Goal: Task Accomplishment & Management: Use online tool/utility

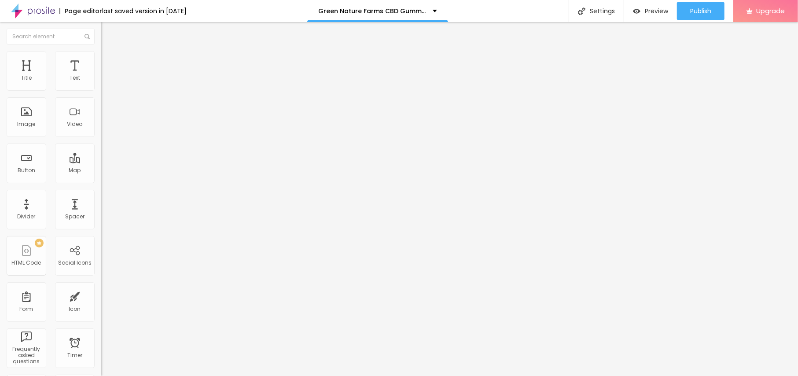
scroll to position [0, 0]
click at [105, 81] on icon "button" at bounding box center [107, 78] width 5 height 5
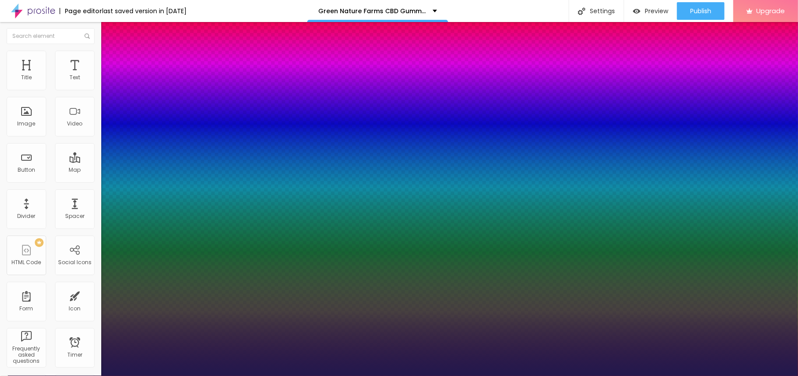
type input "1"
type input "14"
type input "1"
type input "20"
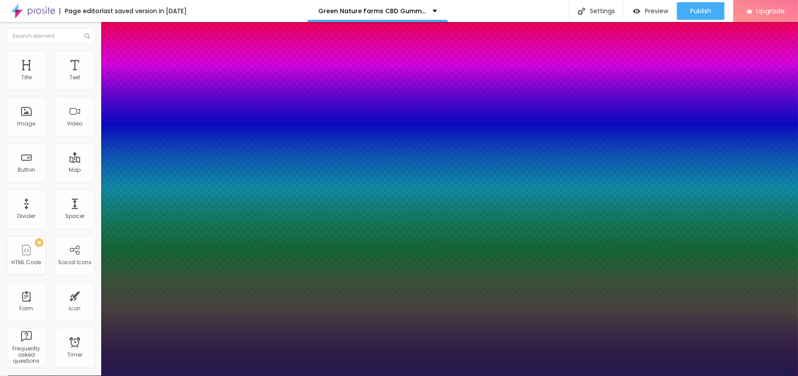
type input "20"
type input "1"
type input "21"
type input "1"
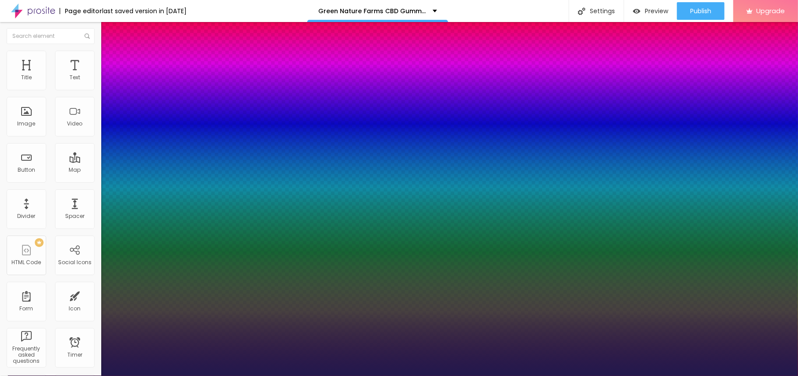
type input "22"
type input "1"
type input "23"
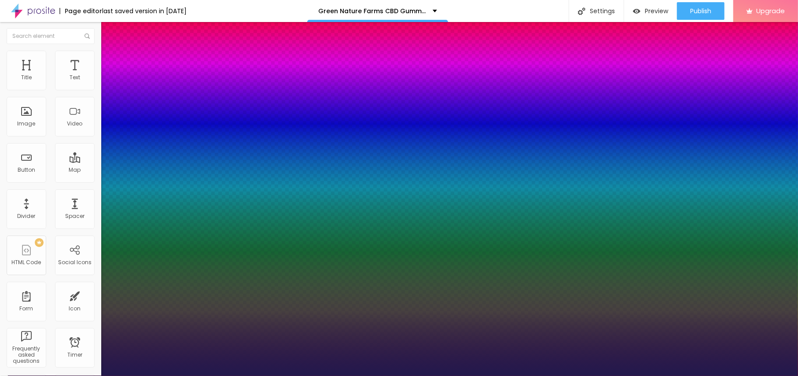
type input "1"
drag, startPoint x: 117, startPoint y: 148, endPoint x: 124, endPoint y: 148, distance: 7.0
type input "23"
type input "1"
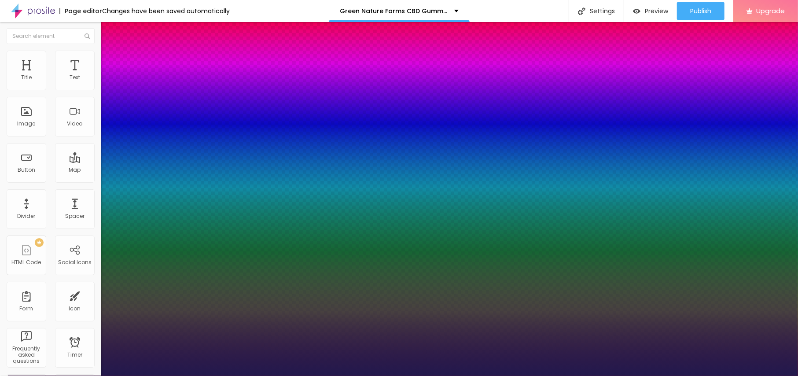
click at [402, 376] on div at bounding box center [399, 376] width 798 height 0
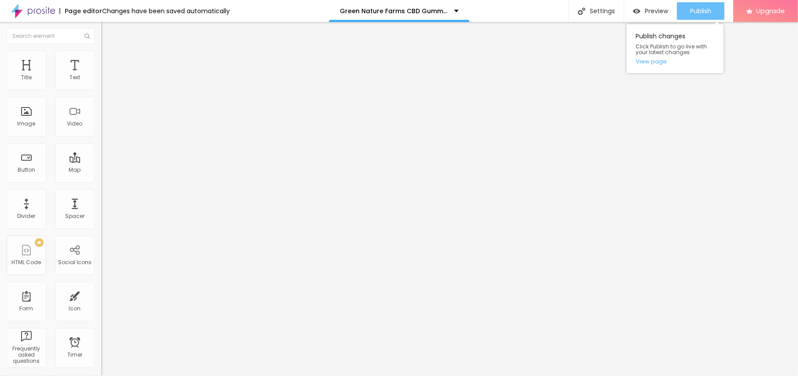
click at [696, 13] on span "Publish" at bounding box center [700, 10] width 21 height 7
click at [657, 63] on link "View page" at bounding box center [675, 62] width 79 height 6
